Goal: Information Seeking & Learning: Learn about a topic

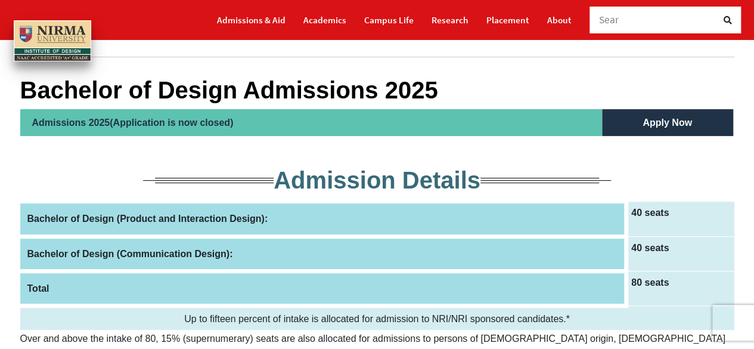
scroll to position [106, 0]
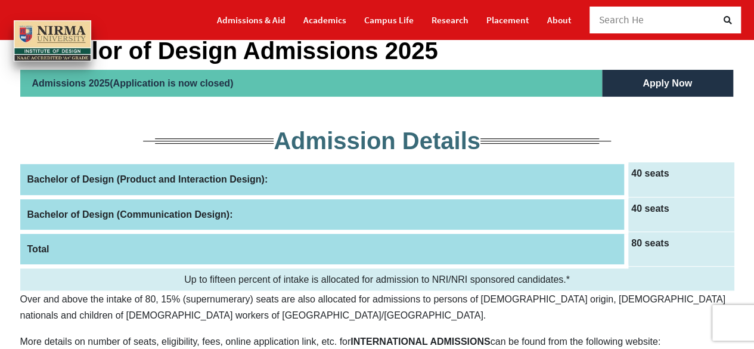
click at [323, 210] on th "Bachelor of Design (Communication Design):" at bounding box center [323, 214] width 606 height 35
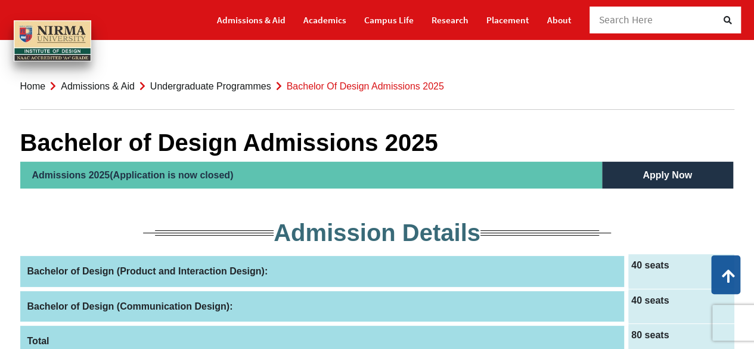
scroll to position [0, 0]
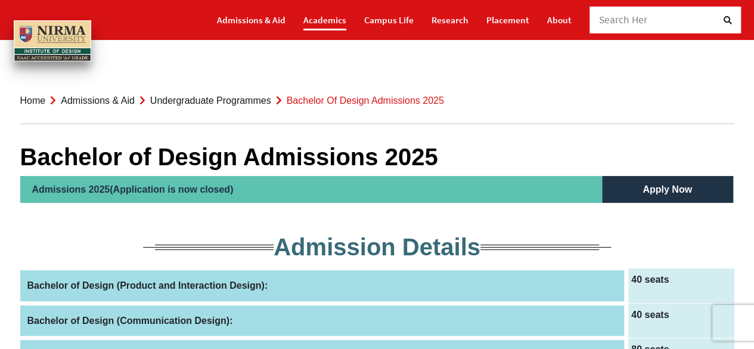
click at [330, 29] on link "Academics" at bounding box center [324, 20] width 43 height 21
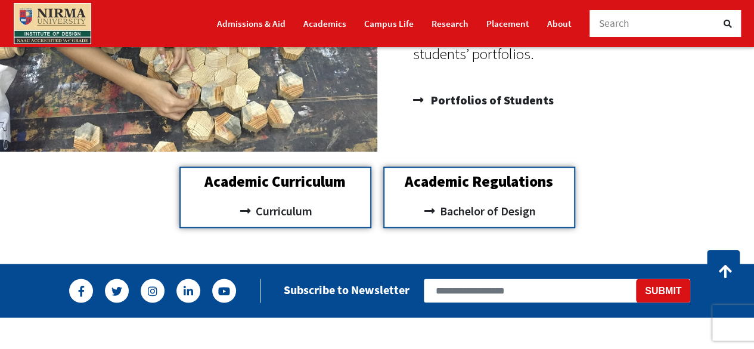
scroll to position [1040, 0]
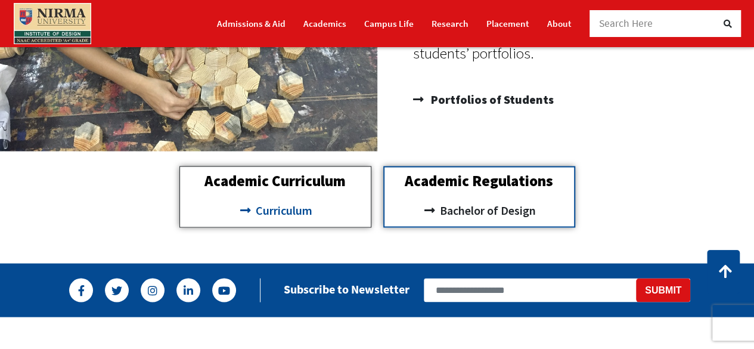
click at [308, 212] on span "Curriculum" at bounding box center [283, 210] width 60 height 20
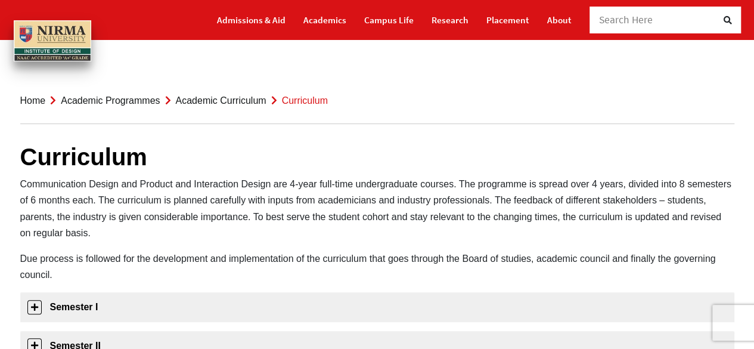
scroll to position [198, 0]
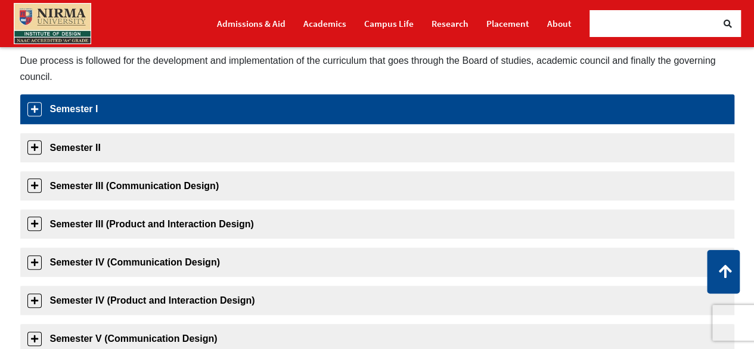
click at [183, 114] on link "Semester I" at bounding box center [377, 108] width 714 height 29
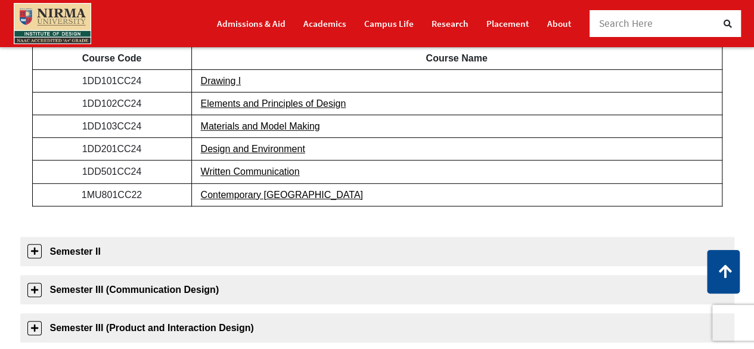
scroll to position [287, 0]
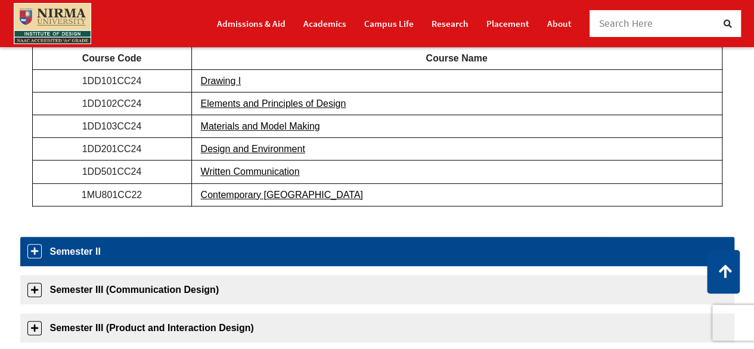
click at [122, 259] on link "Semester II" at bounding box center [377, 251] width 714 height 29
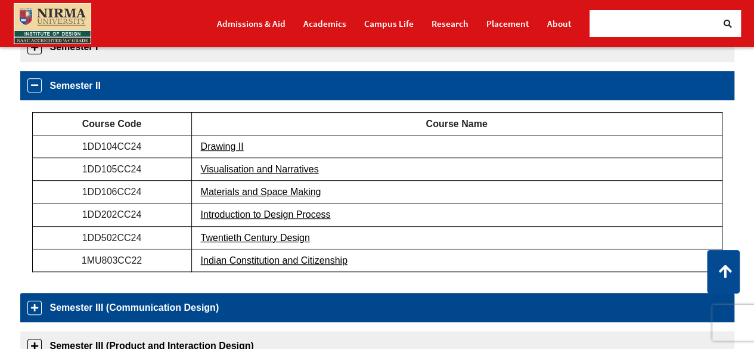
scroll to position [259, 0]
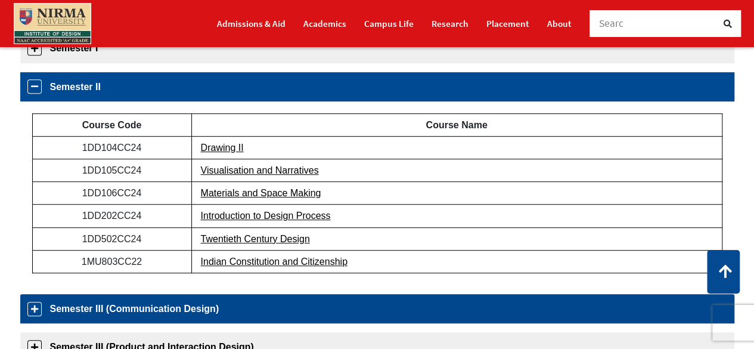
click at [141, 315] on link "Semester III (Communication Design)" at bounding box center [377, 308] width 714 height 29
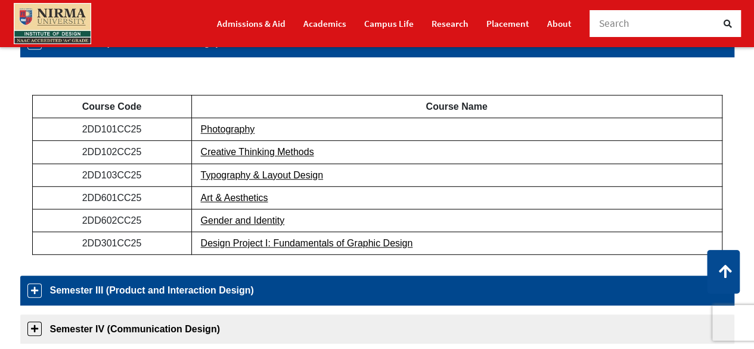
scroll to position [342, 0]
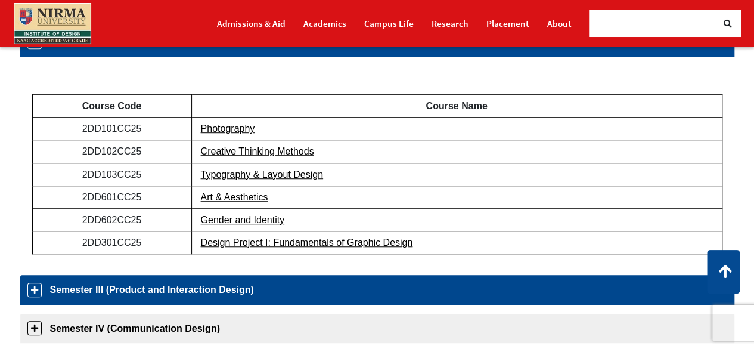
click at [180, 294] on link "Semester III (Product and Interaction Design)" at bounding box center [377, 289] width 714 height 29
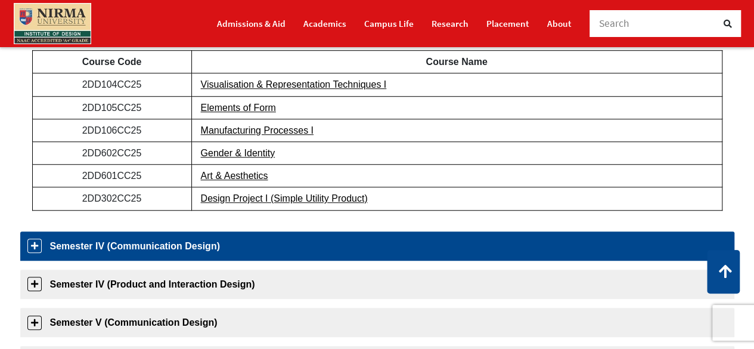
scroll to position [423, 0]
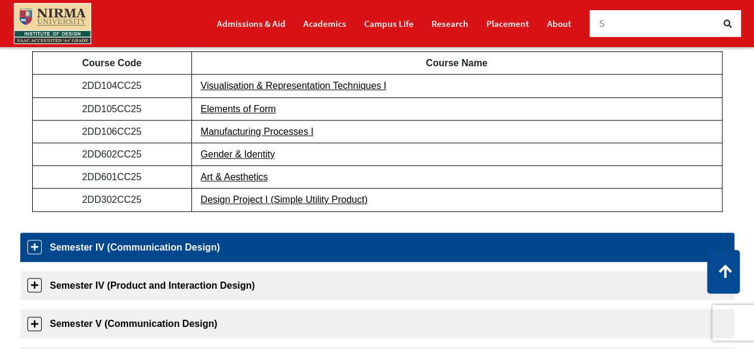
click at [197, 259] on link "Semester IV (Communication Design)" at bounding box center [377, 246] width 714 height 29
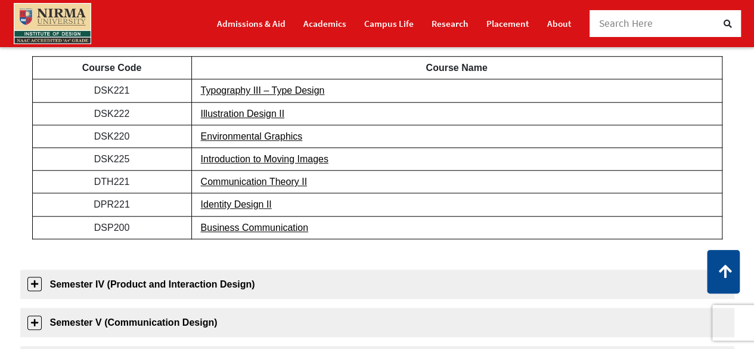
scroll to position [447, 0]
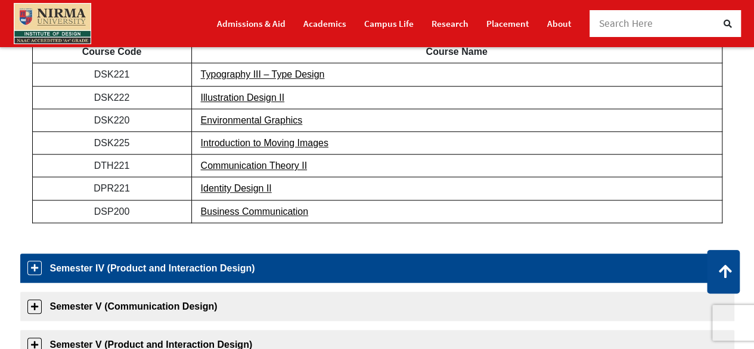
click at [213, 261] on link "Semester IV (Product and Interaction Design)" at bounding box center [377, 267] width 714 height 29
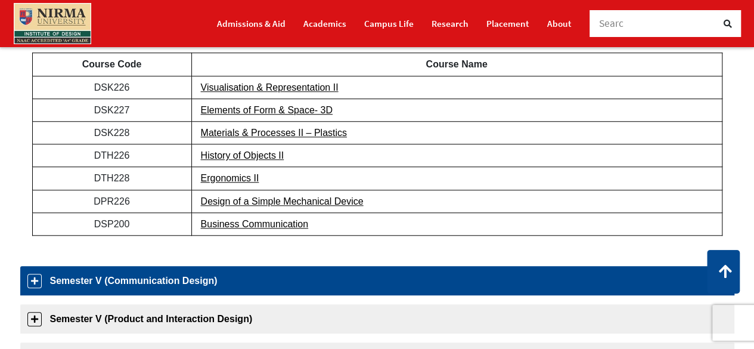
scroll to position [475, 0]
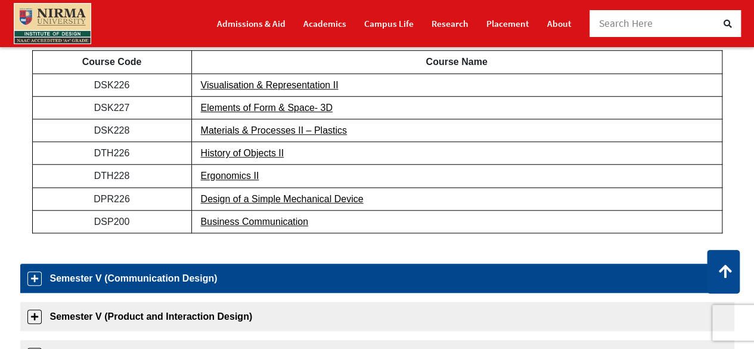
click at [182, 276] on link "Semester V (Communication Design)" at bounding box center [377, 277] width 714 height 29
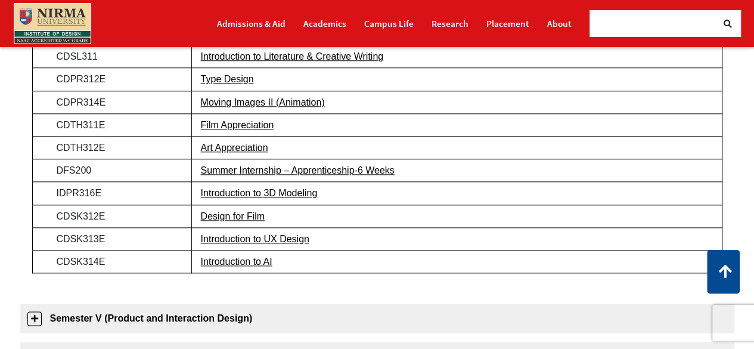
scroll to position [649, 0]
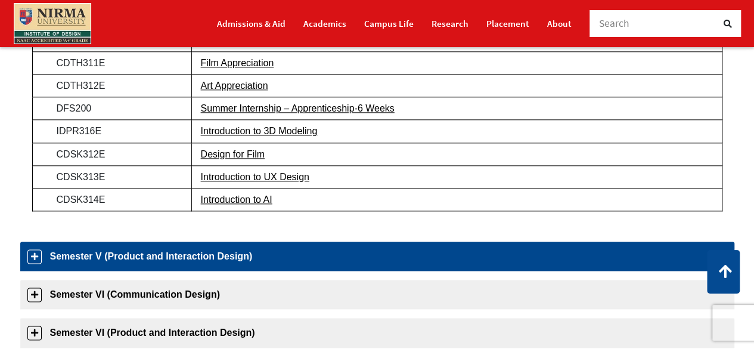
click at [191, 256] on link "Semester V (Product and Interaction Design)" at bounding box center [377, 255] width 714 height 29
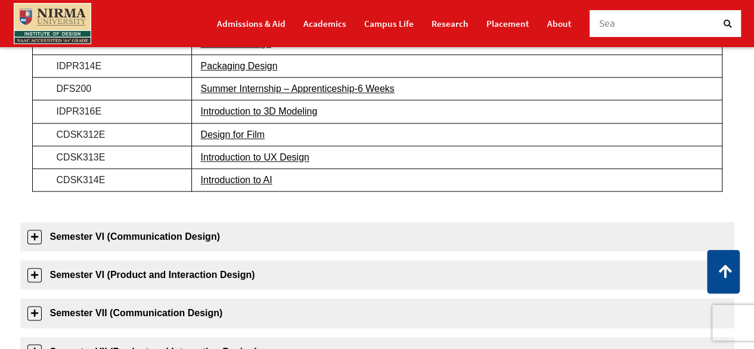
scroll to position [708, 0]
